Goal: Task Accomplishment & Management: Manage account settings

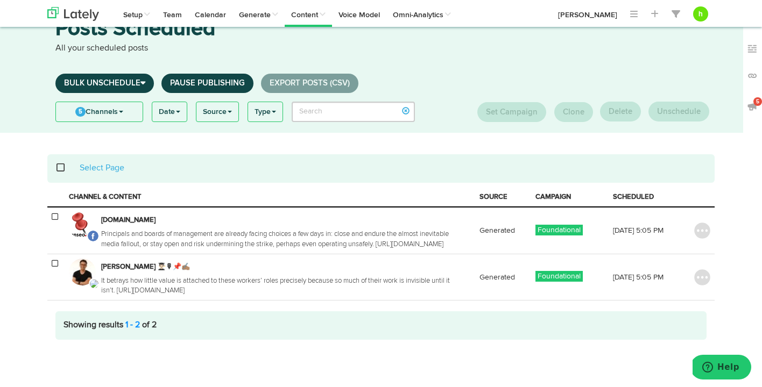
scroll to position [41, 0]
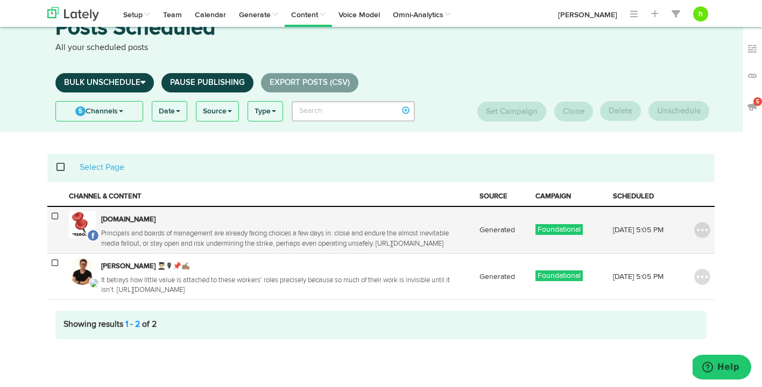
click at [55, 216] on icon at bounding box center [55, 217] width 6 height 8
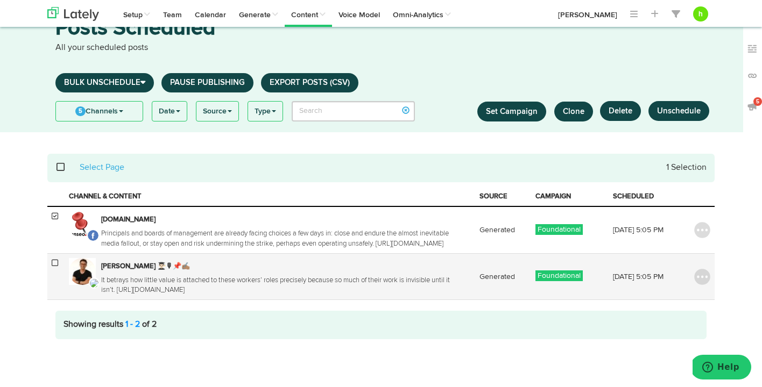
click at [55, 265] on icon at bounding box center [55, 263] width 6 height 8
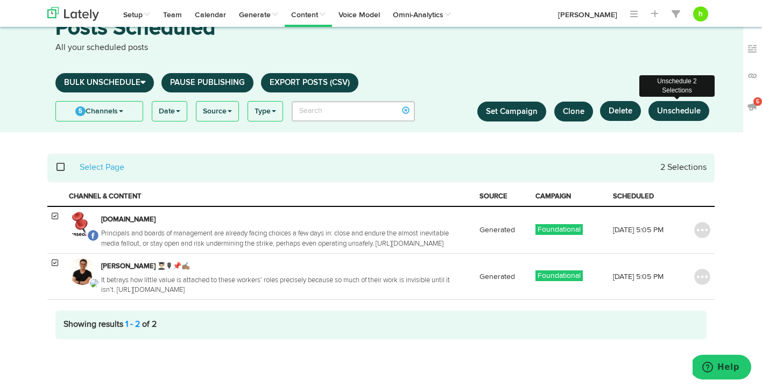
click at [671, 111] on button "Unschedule" at bounding box center [678, 111] width 61 height 20
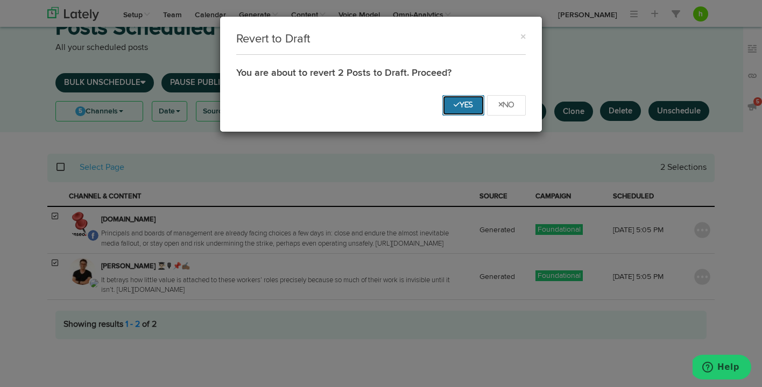
click at [453, 109] on button "Yes" at bounding box center [463, 105] width 42 height 20
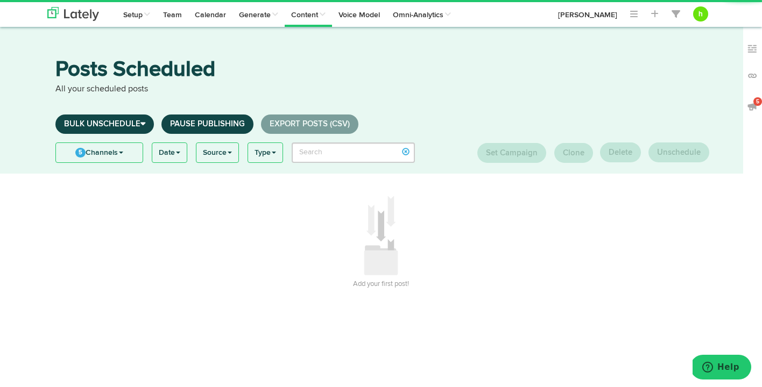
scroll to position [0, 0]
